Goal: Obtain resource: Download file/media

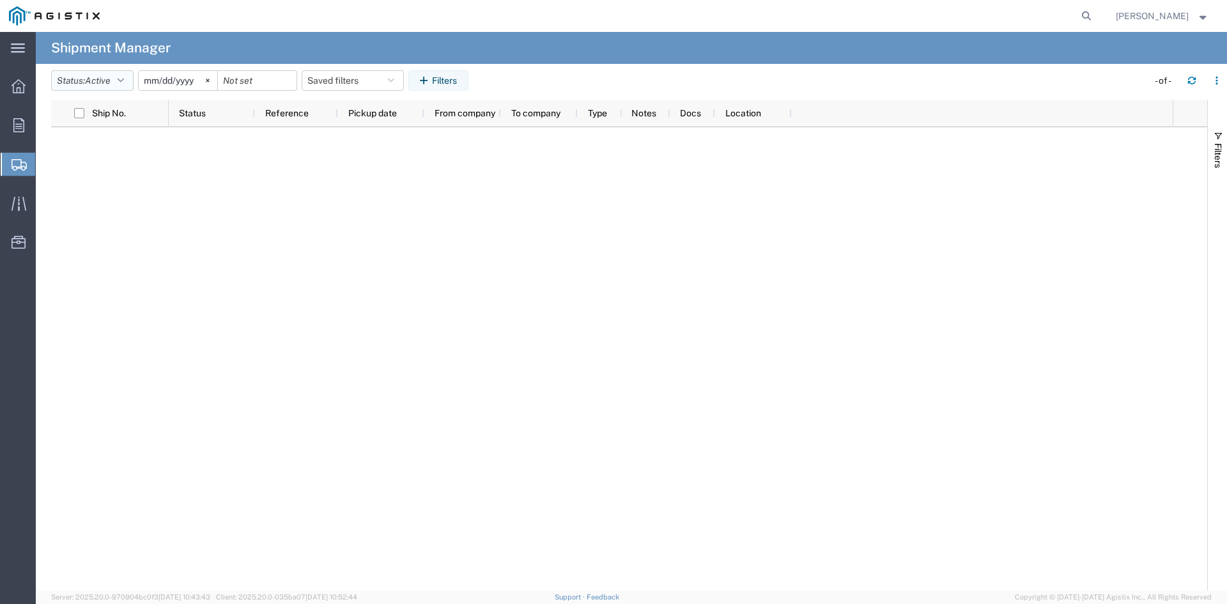
click at [76, 87] on button "Status: Active" at bounding box center [92, 80] width 82 height 20
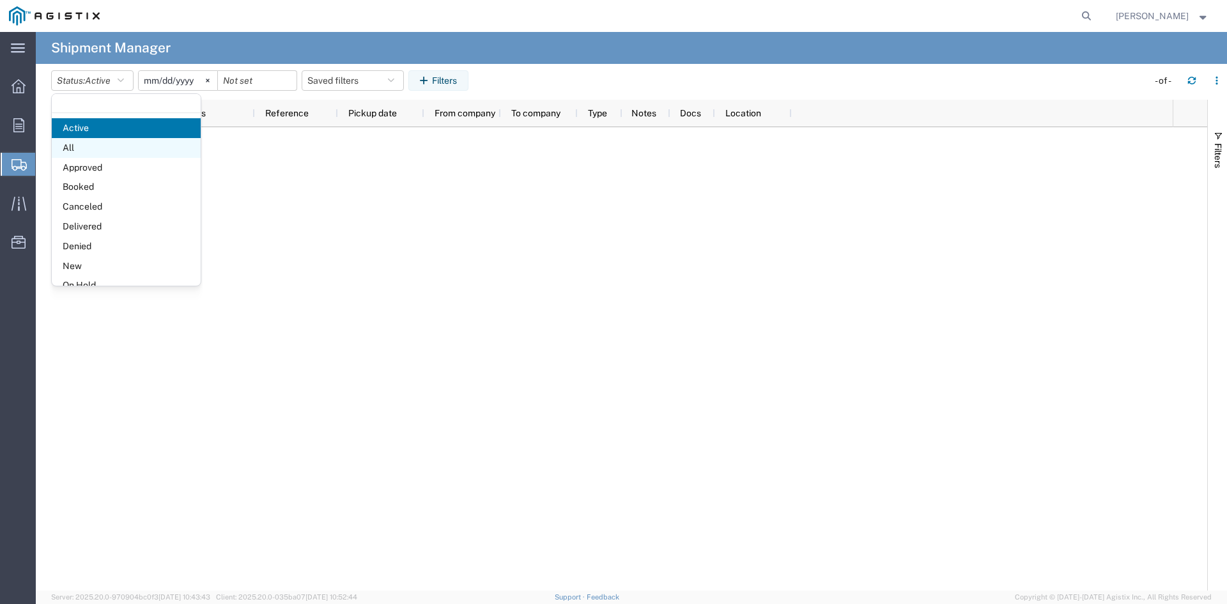
click at [88, 149] on span "All" at bounding box center [126, 148] width 149 height 20
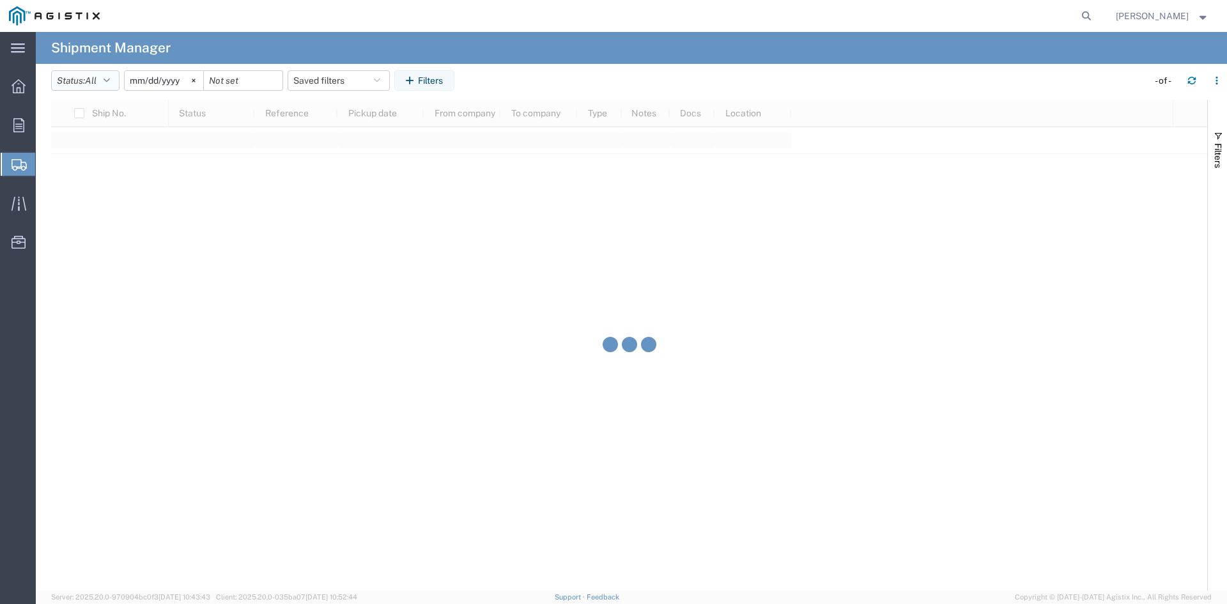
click at [101, 82] on button "Status: All" at bounding box center [85, 80] width 68 height 20
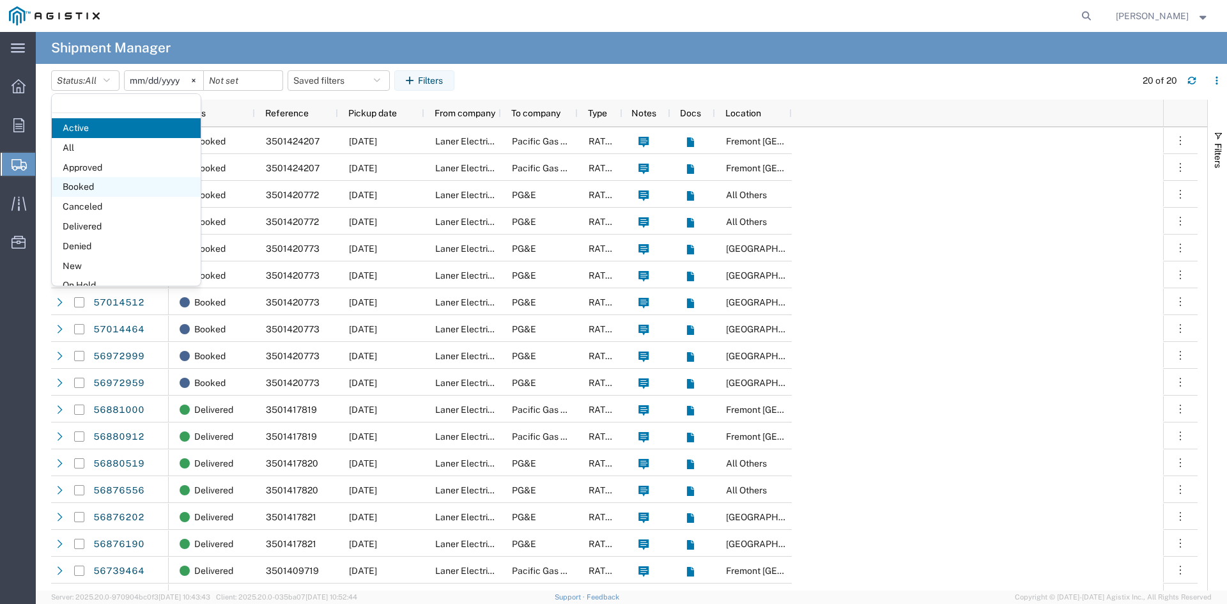
click at [99, 184] on span "Booked" at bounding box center [126, 187] width 149 height 20
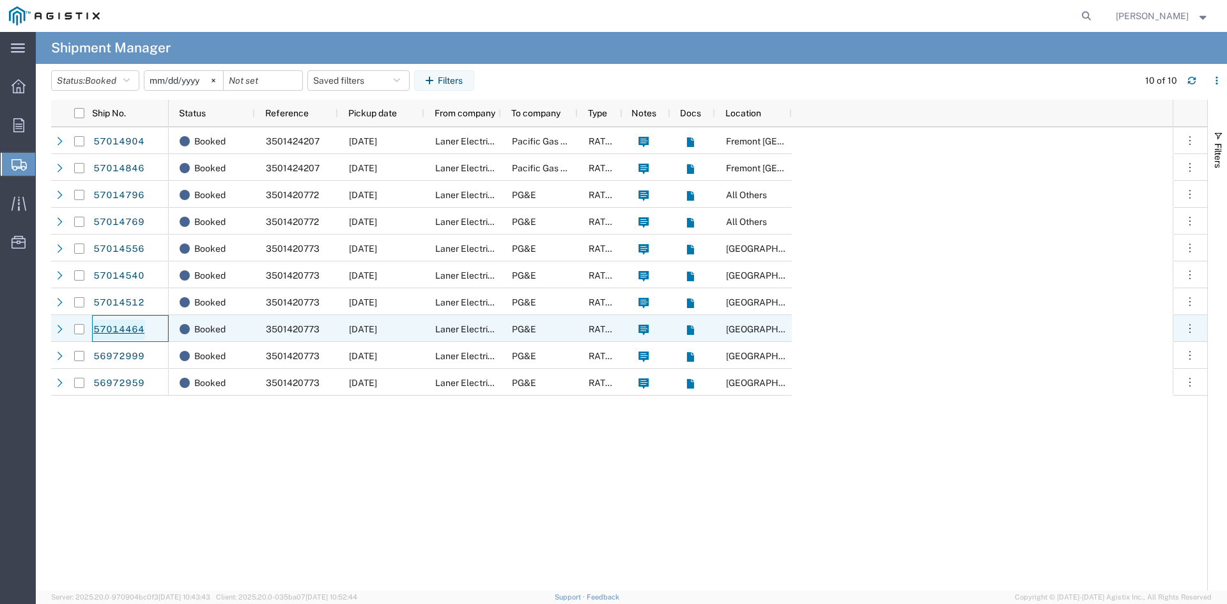
click at [112, 328] on link "57014464" at bounding box center [119, 329] width 52 height 20
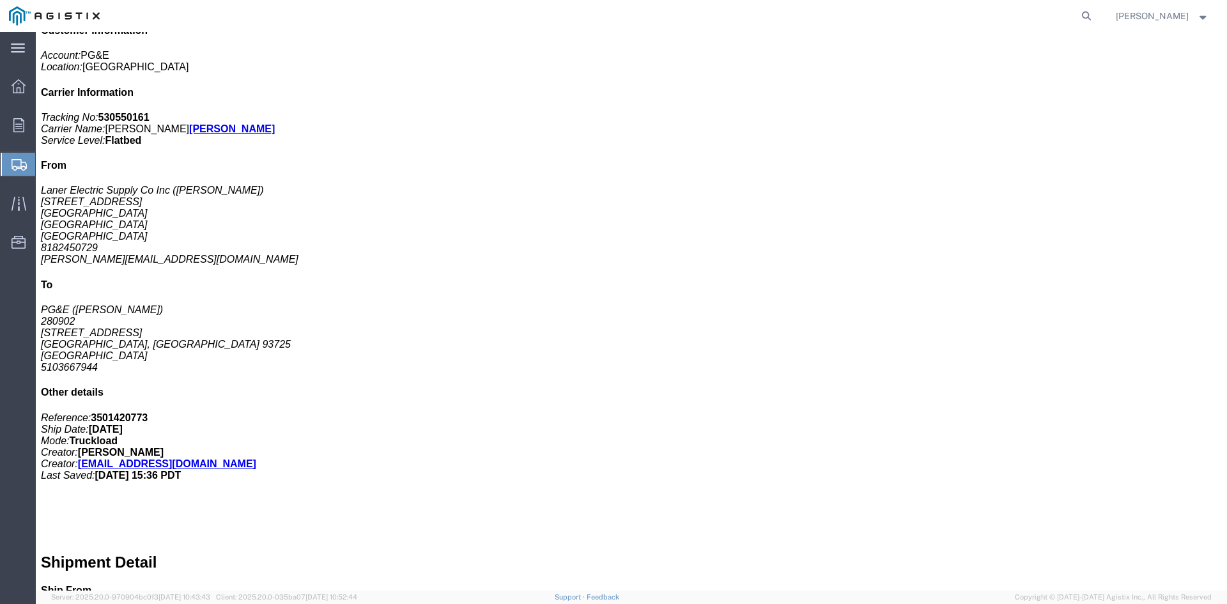
scroll to position [256, 0]
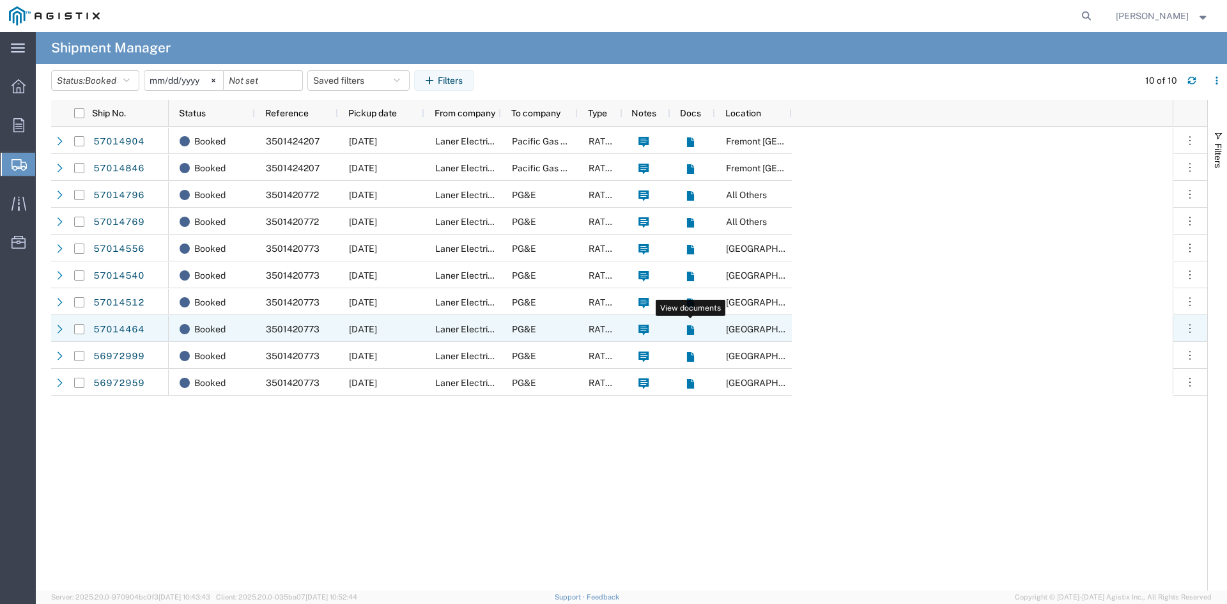
click at [687, 327] on icon at bounding box center [689, 330] width 7 height 10
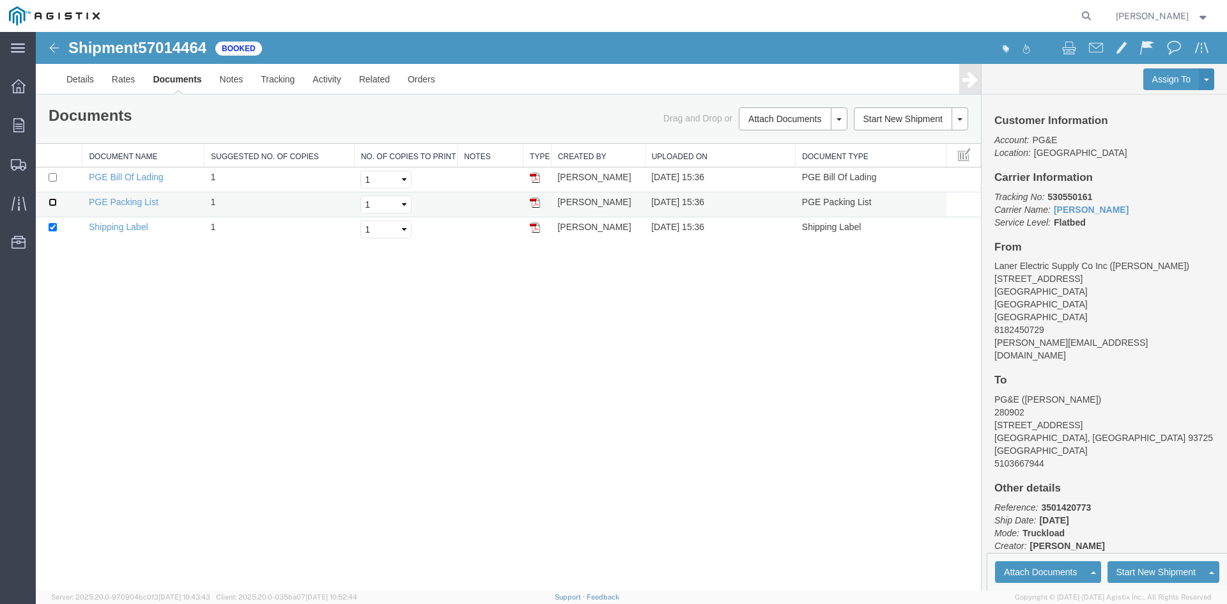
click at [54, 202] on input "checkbox" at bounding box center [53, 202] width 8 height 8
checkbox input "true"
click at [53, 179] on input "checkbox" at bounding box center [53, 177] width 8 height 8
checkbox input "true"
click at [616, 110] on div "Drag and Drop or Attach Documents Print Documents Email Documents Remove Docume…" at bounding box center [744, 118] width 470 height 23
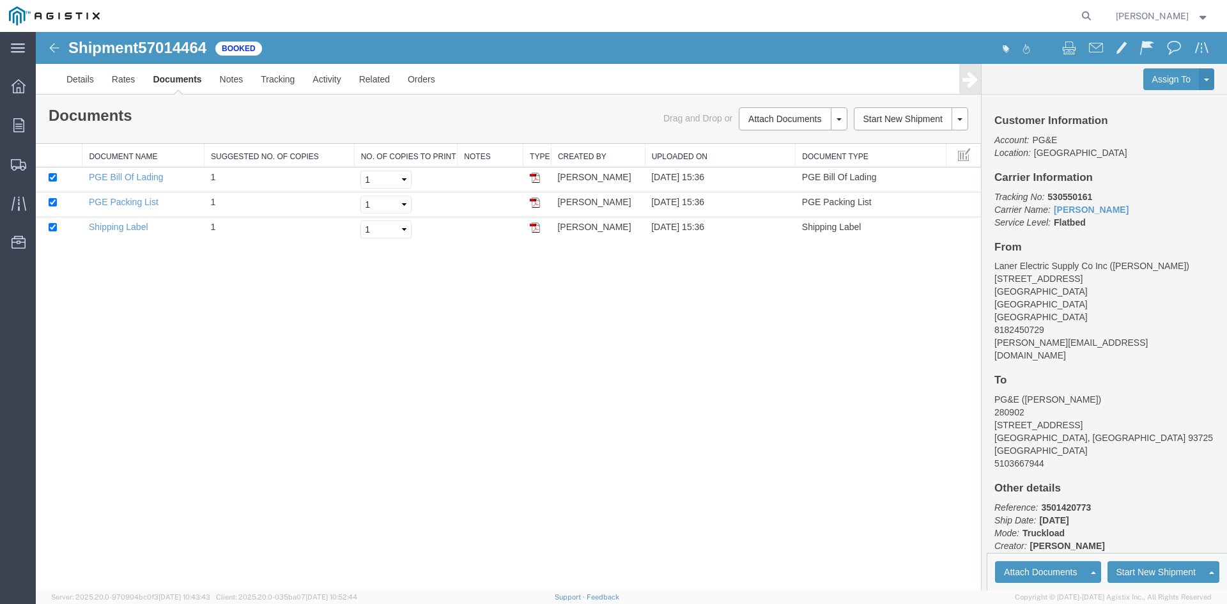
click at [848, 537] on div "Shipment 57014464 of Booked Details Rates Documents Notes Tracking Activity Rel…" at bounding box center [631, 311] width 1191 height 558
click at [327, 365] on div "Shipment 57014464 of Booked Details Rates Documents Notes Tracking Activity Rel…" at bounding box center [631, 311] width 1191 height 558
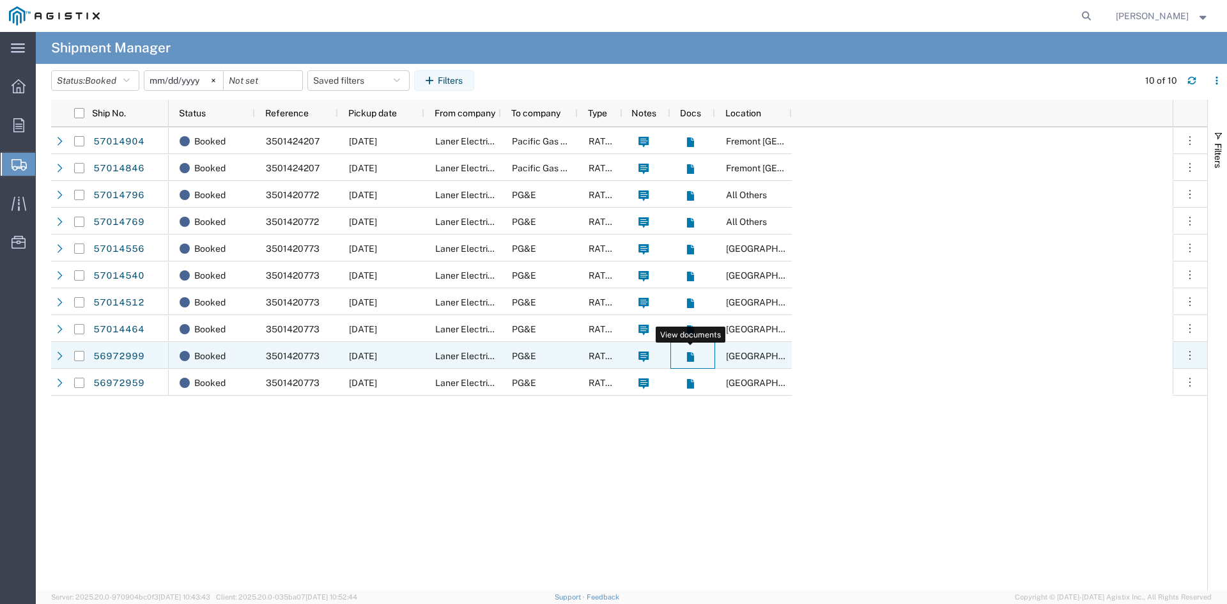
click at [686, 353] on icon at bounding box center [690, 356] width 11 height 11
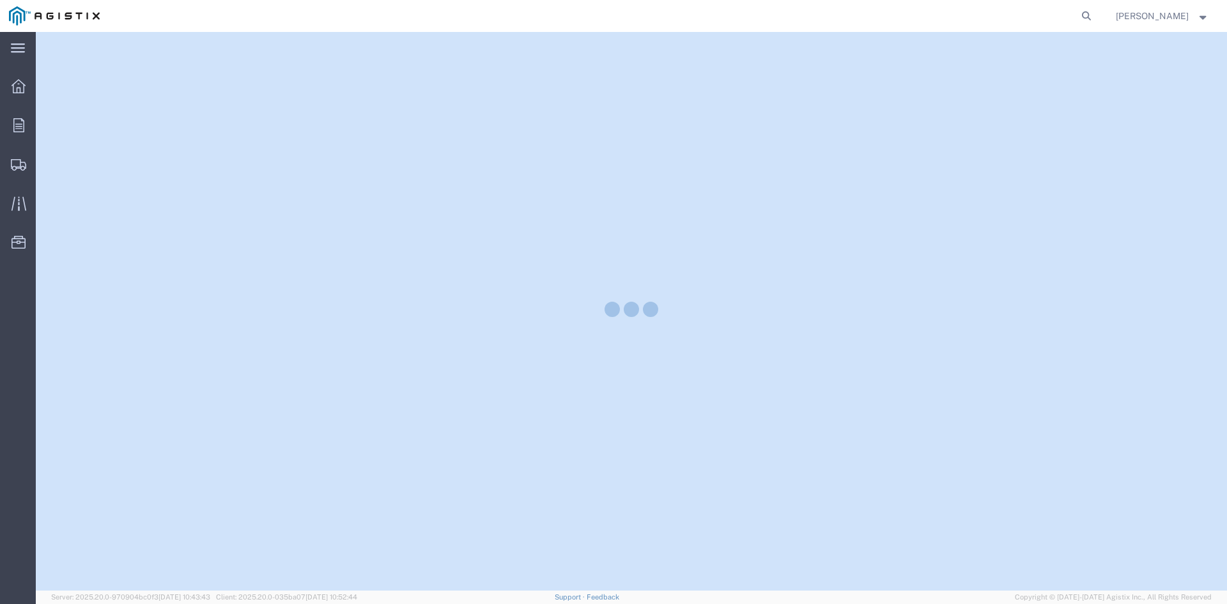
click at [687, 353] on div at bounding box center [631, 311] width 1191 height 558
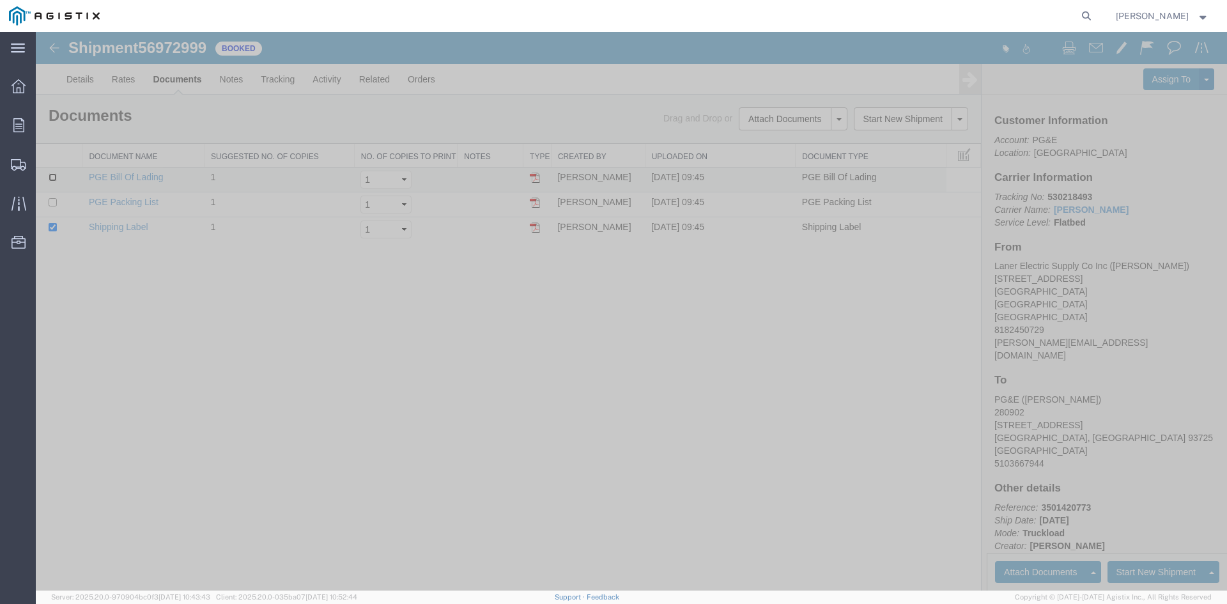
click at [55, 178] on input "checkbox" at bounding box center [53, 177] width 8 height 8
checkbox input "true"
click at [53, 201] on input "checkbox" at bounding box center [53, 202] width 8 height 8
checkbox input "true"
click at [777, 123] on button "Attach Documents" at bounding box center [785, 118] width 92 height 23
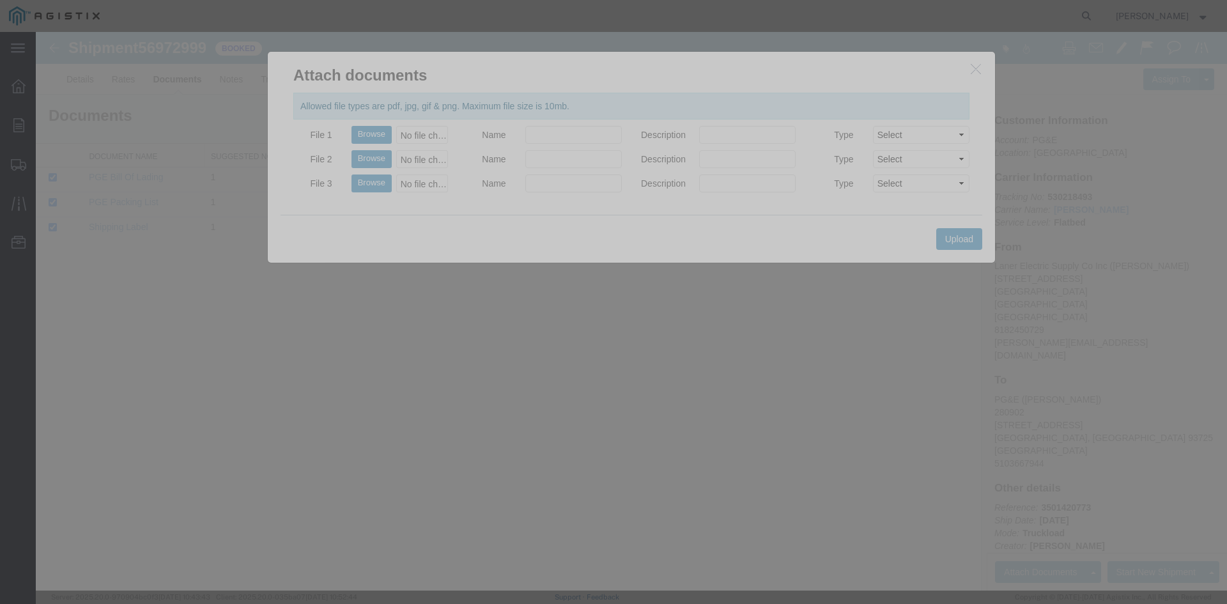
click at [975, 72] on icon "button" at bounding box center [975, 68] width 10 height 11
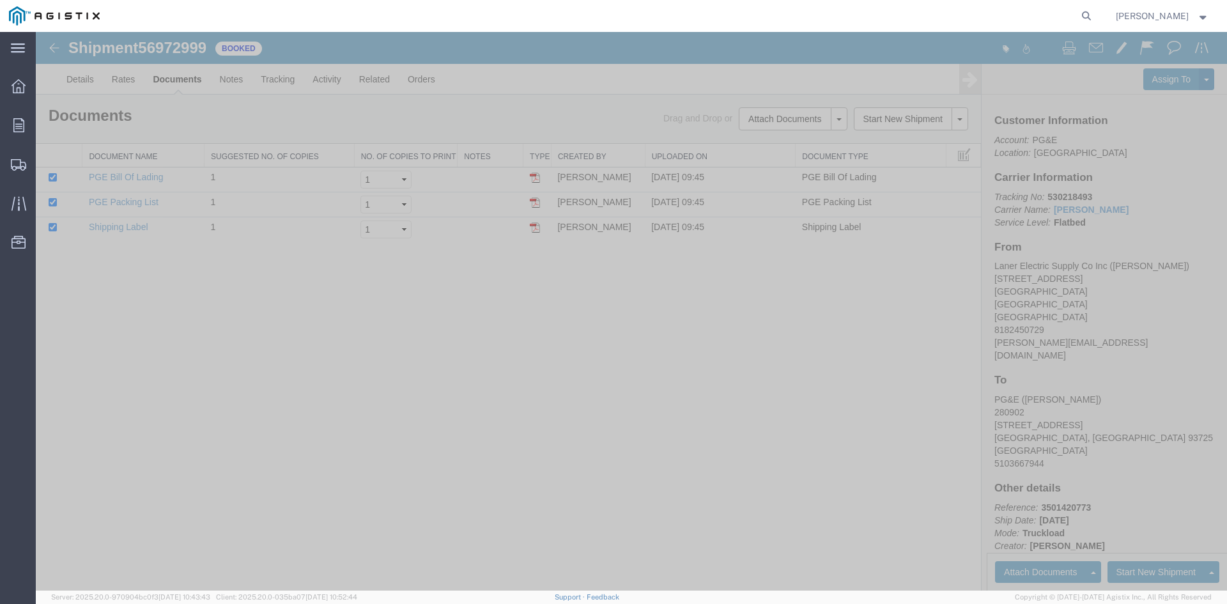
click at [36, 32] on link "Print Documents" at bounding box center [36, 32] width 0 height 0
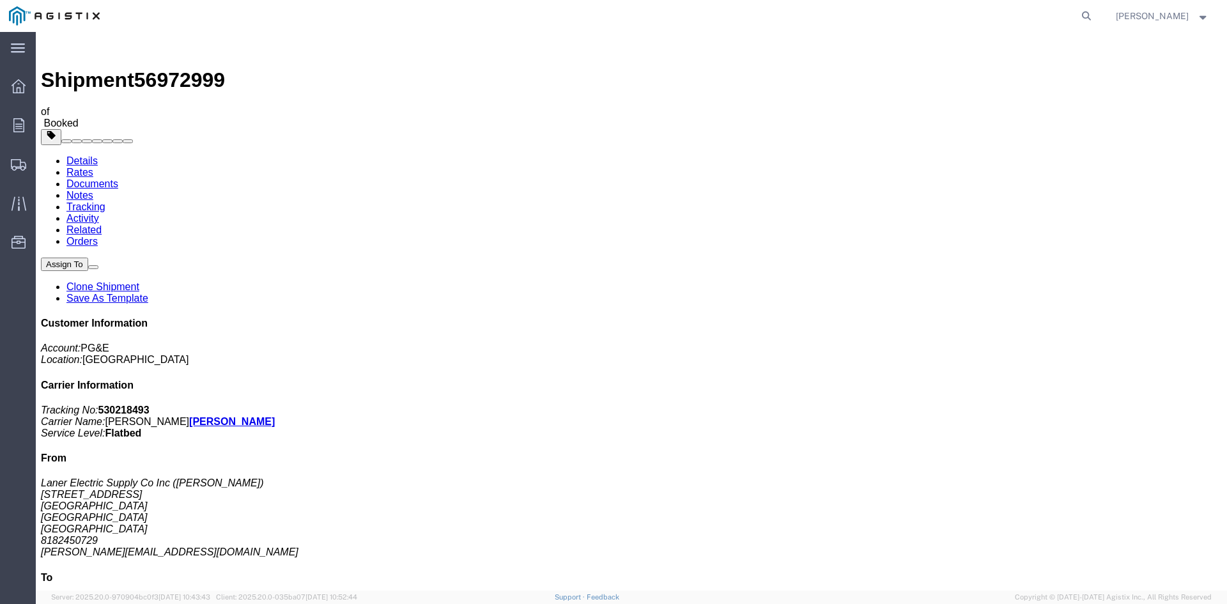
click at [56, 43] on img at bounding box center [48, 44] width 15 height 15
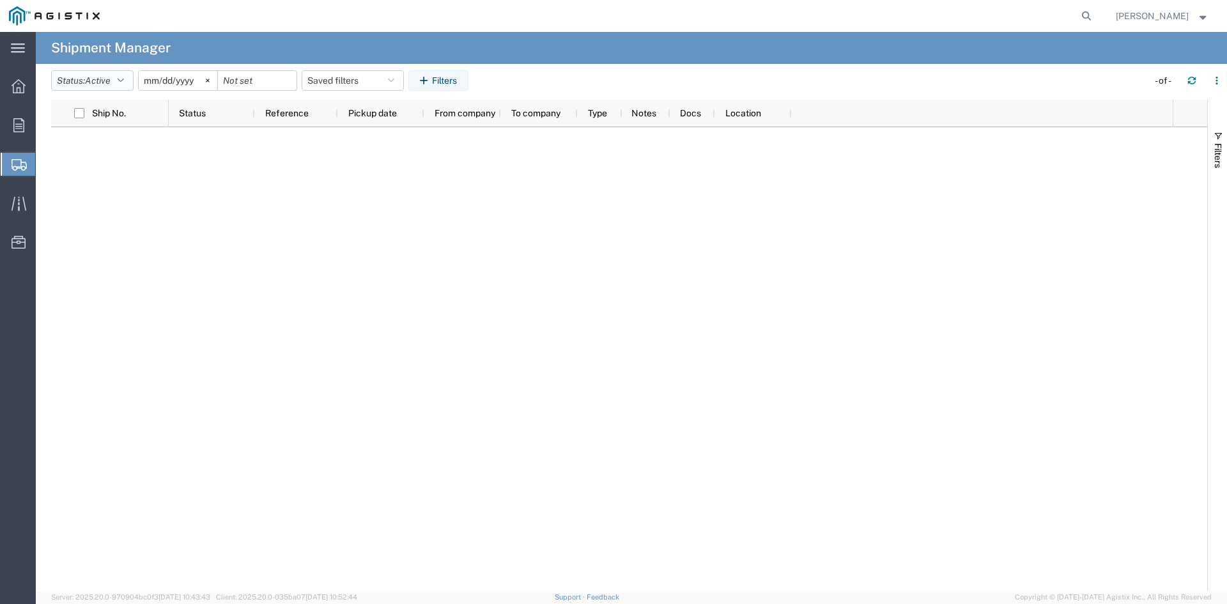
click at [65, 81] on button "Status: Active" at bounding box center [92, 80] width 82 height 20
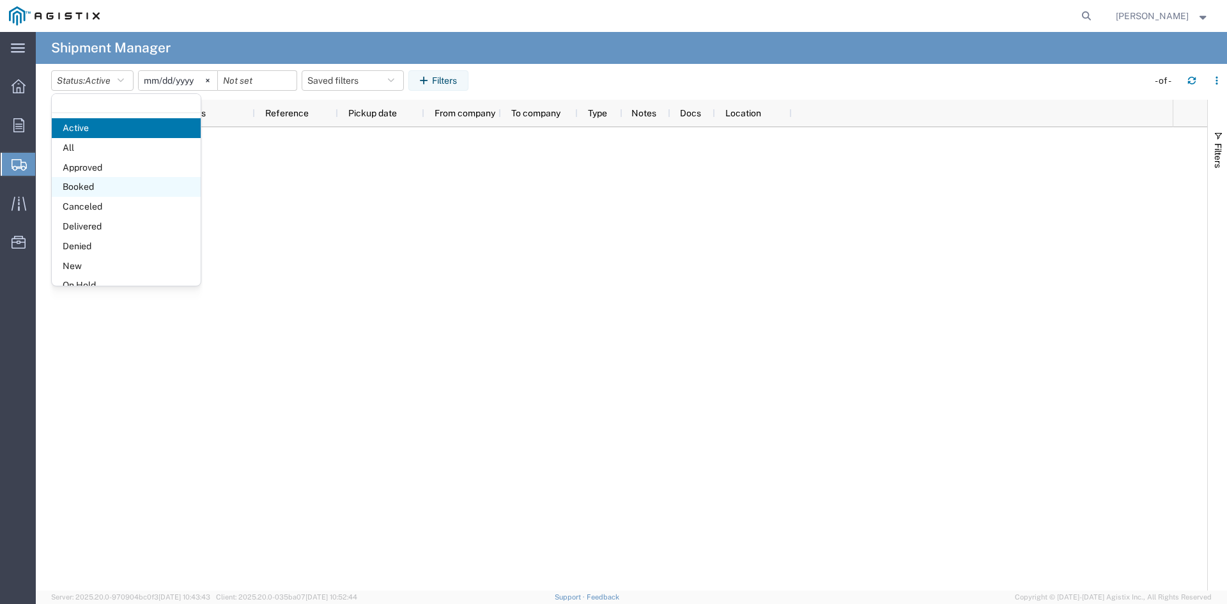
click at [119, 187] on span "Booked" at bounding box center [126, 187] width 149 height 20
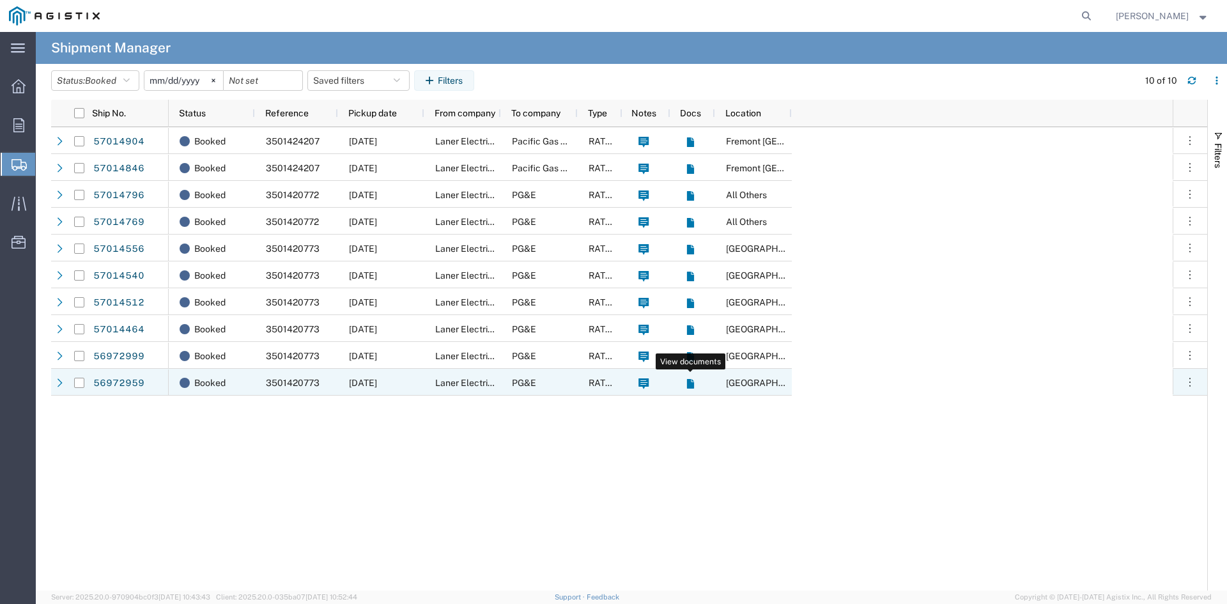
click at [687, 384] on icon at bounding box center [689, 384] width 7 height 10
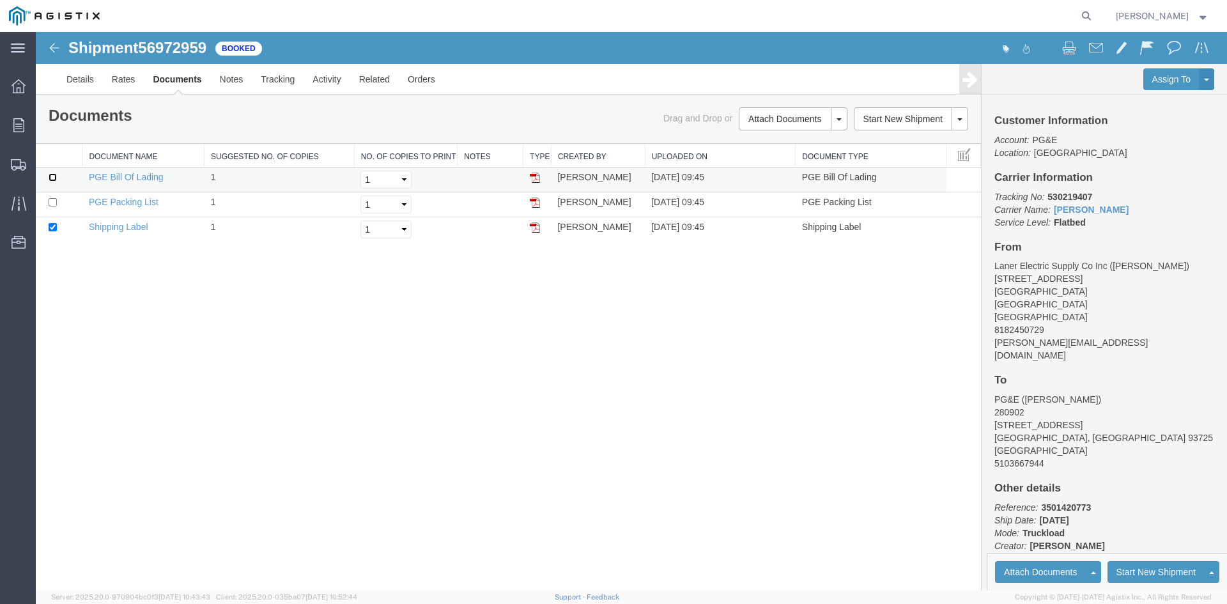
click at [52, 178] on input "checkbox" at bounding box center [53, 177] width 8 height 8
checkbox input "true"
click at [54, 209] on td at bounding box center [59, 204] width 47 height 25
click at [53, 204] on input "checkbox" at bounding box center [53, 202] width 8 height 8
checkbox input "true"
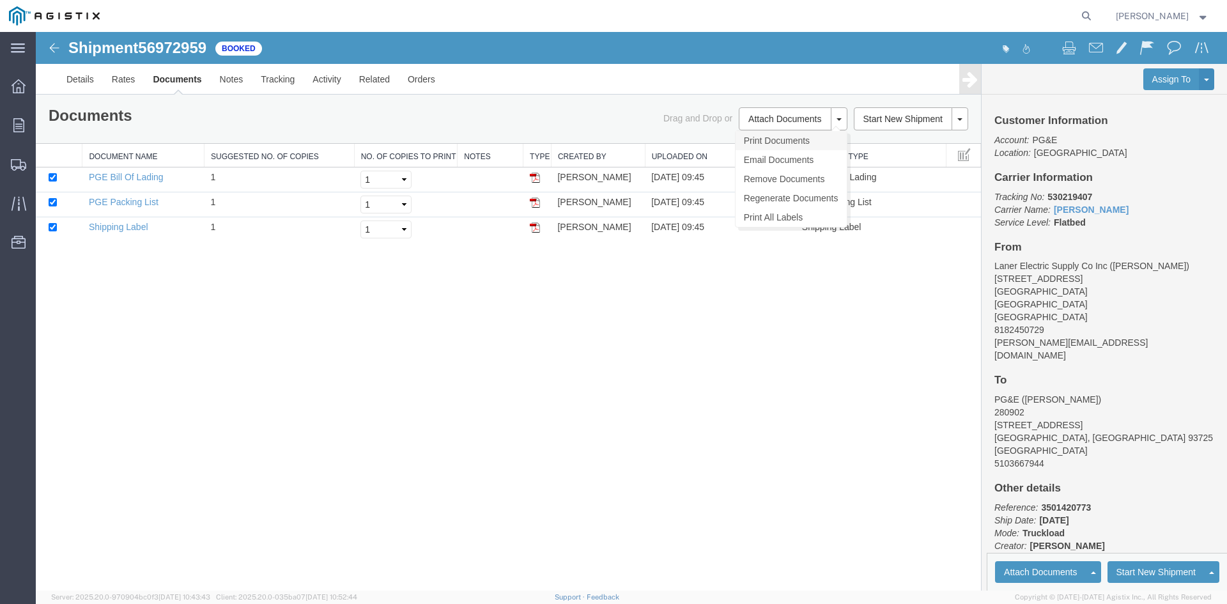
click at [813, 142] on link "Print Documents" at bounding box center [790, 140] width 111 height 19
click at [44, 158] on span "Shipments" at bounding box center [39, 164] width 9 height 26
